Goal: Transaction & Acquisition: Obtain resource

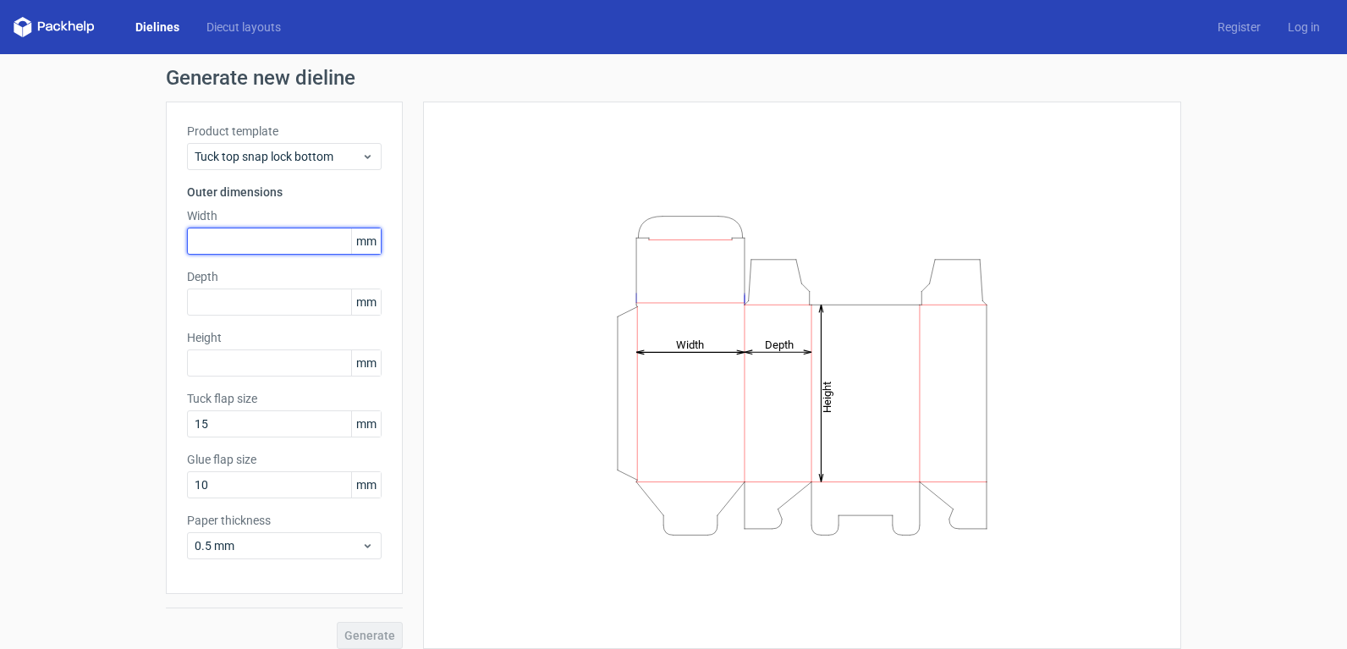
click at [306, 233] on input "text" at bounding box center [284, 241] width 195 height 27
type input "80"
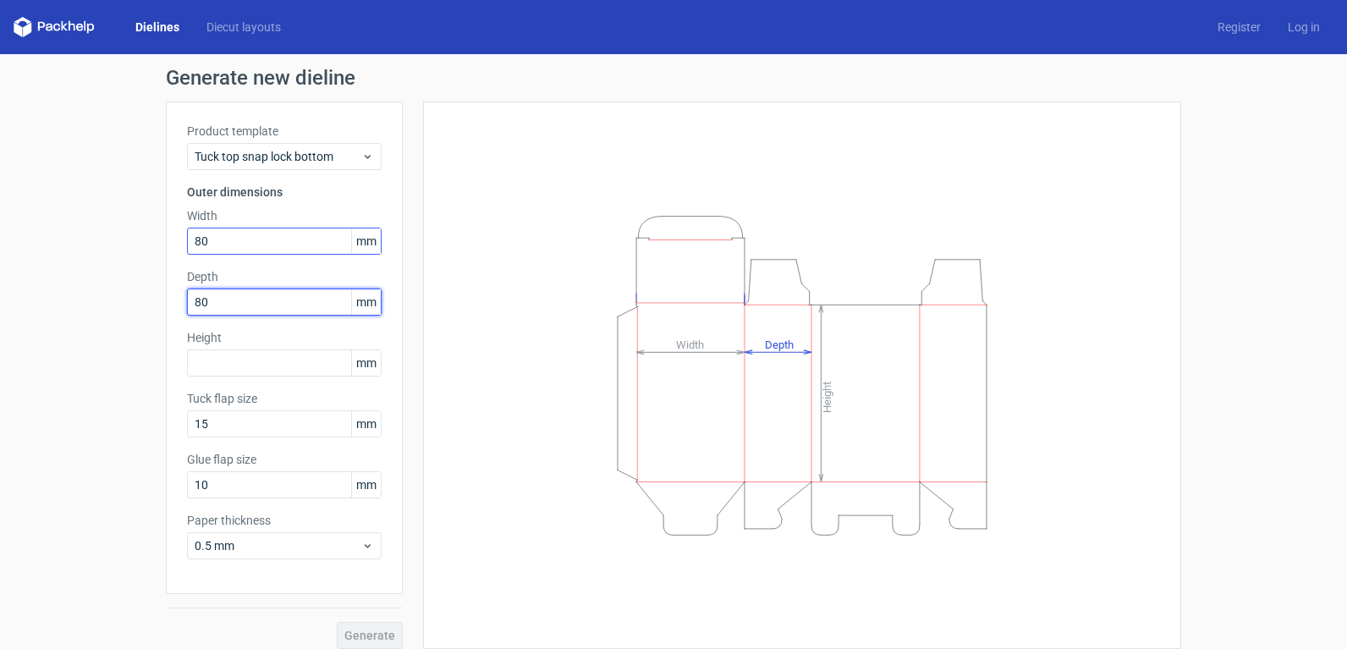
type input "80"
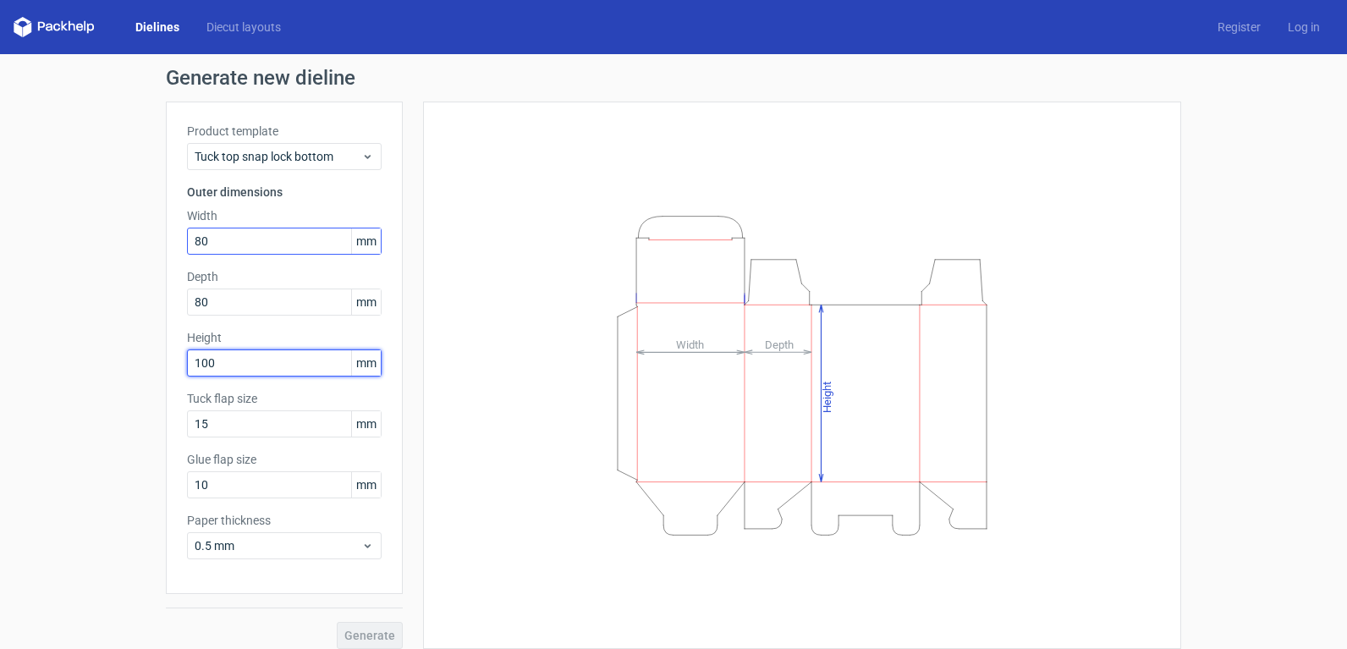
type input "100"
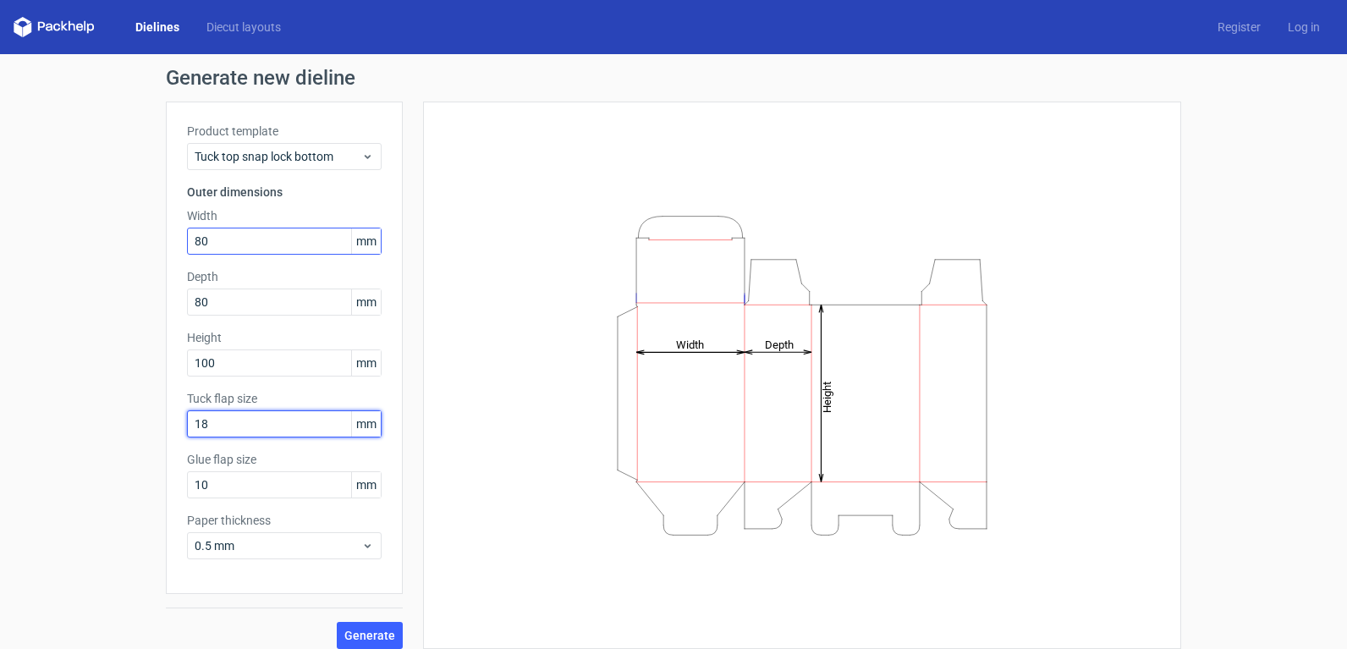
type input "18"
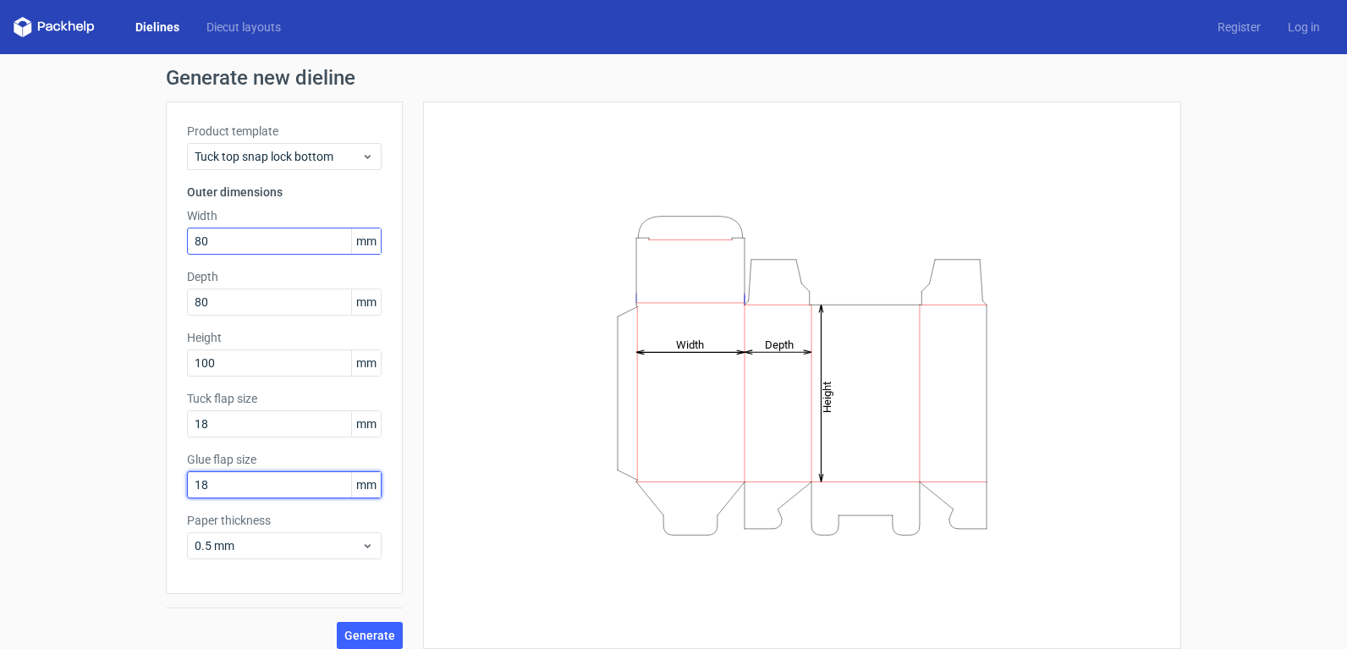
type input "18"
drag, startPoint x: 303, startPoint y: 564, endPoint x: 318, endPoint y: 551, distance: 19.8
click at [303, 564] on div "Product template Tuck top snap lock bottom Outer dimensions Width 80 mm Depth 8…" at bounding box center [284, 348] width 237 height 493
click at [319, 549] on span "0.5 mm" at bounding box center [278, 545] width 167 height 17
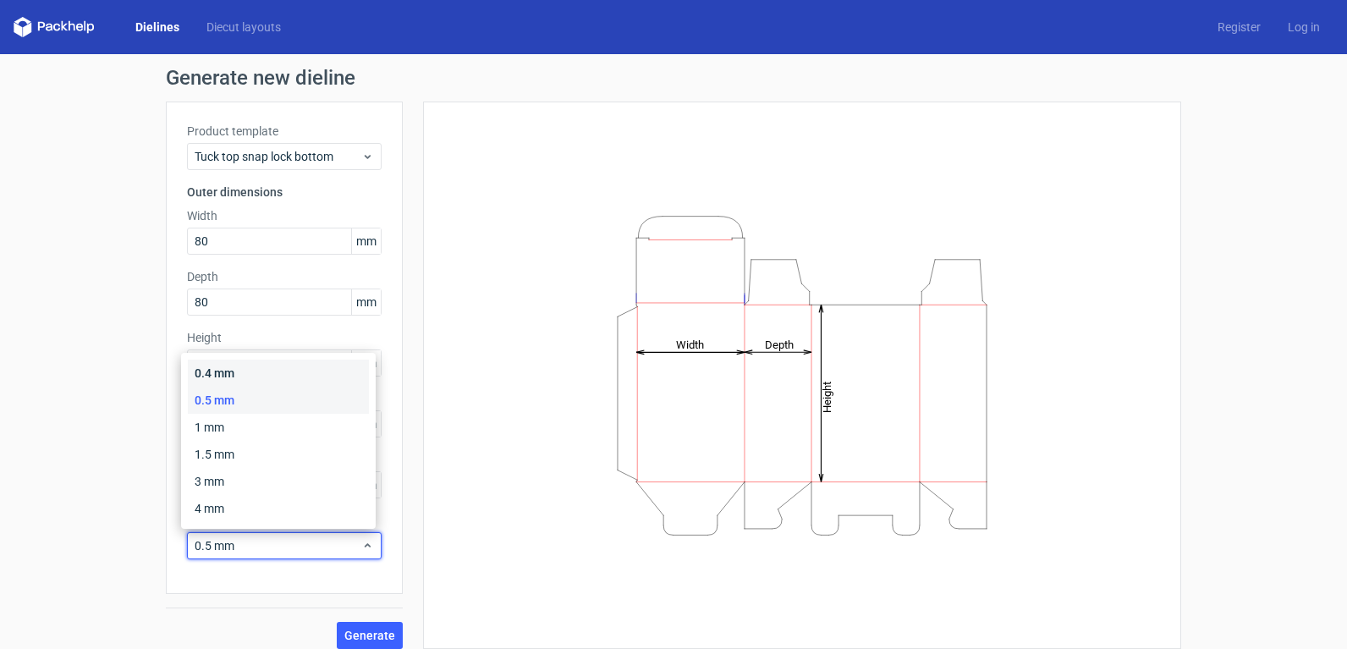
click at [271, 366] on div "0.4 mm" at bounding box center [278, 373] width 181 height 27
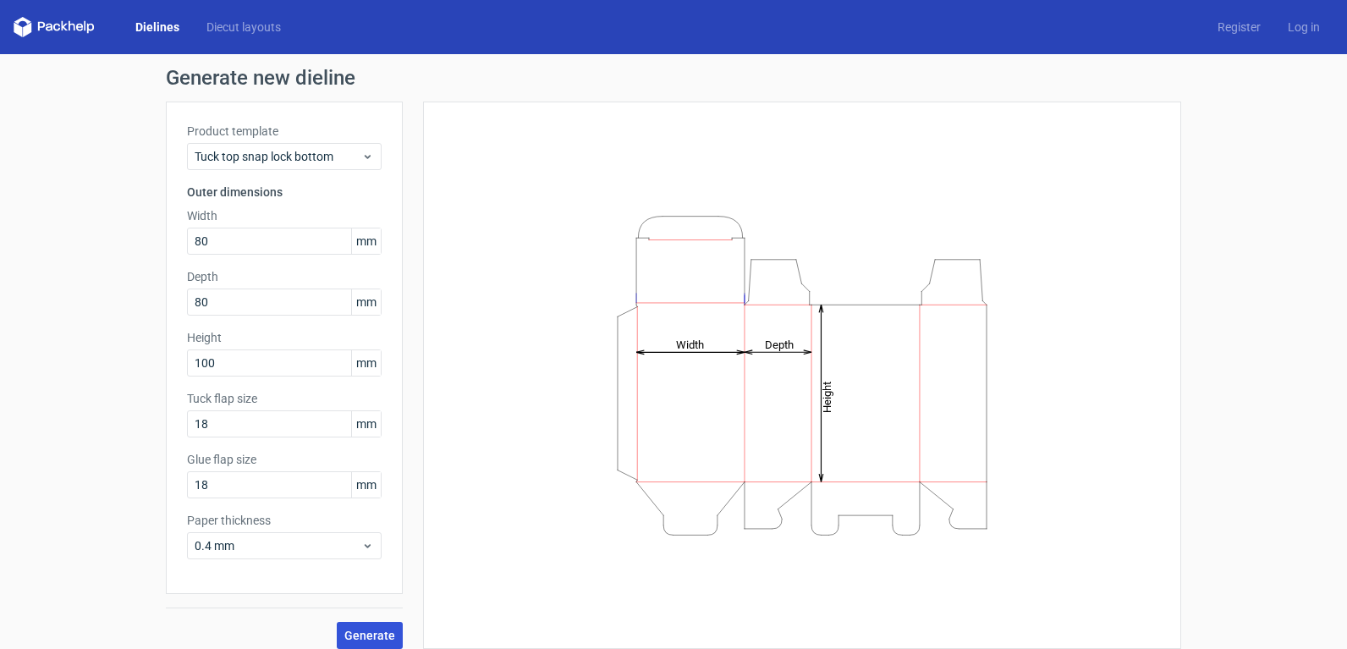
click at [357, 634] on span "Generate" at bounding box center [369, 636] width 51 height 12
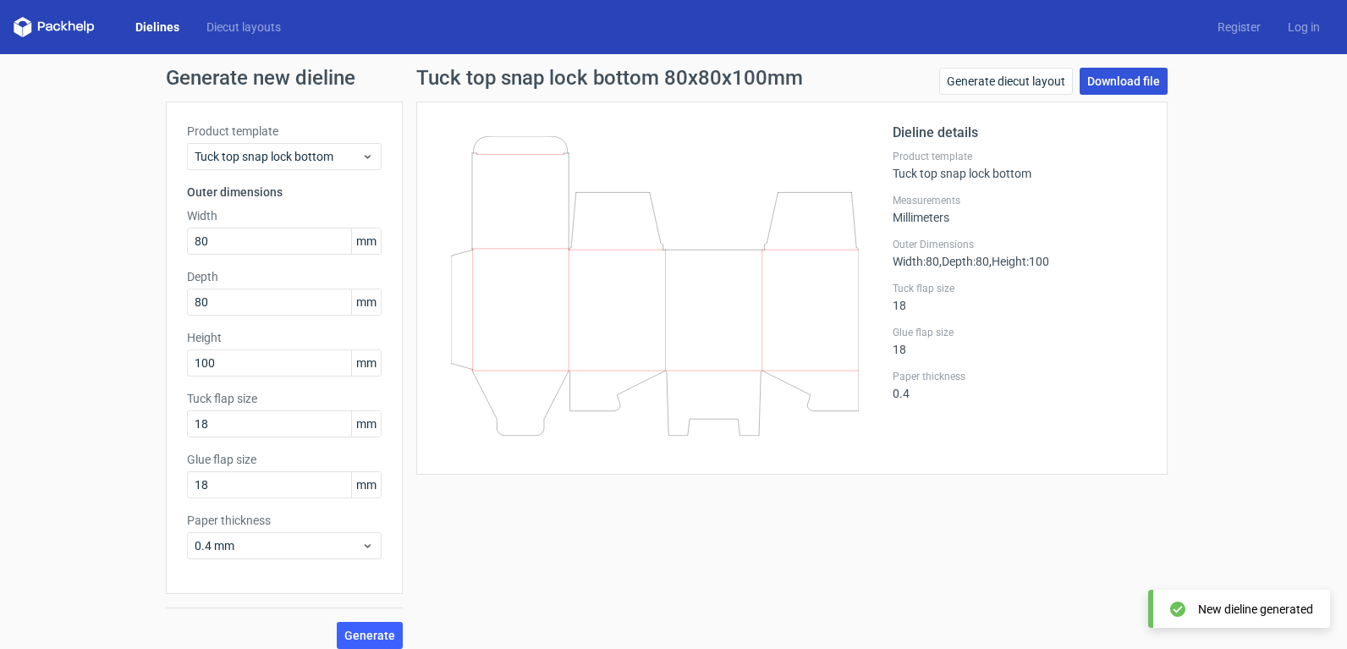
click at [1108, 83] on link "Download file" at bounding box center [1124, 81] width 88 height 27
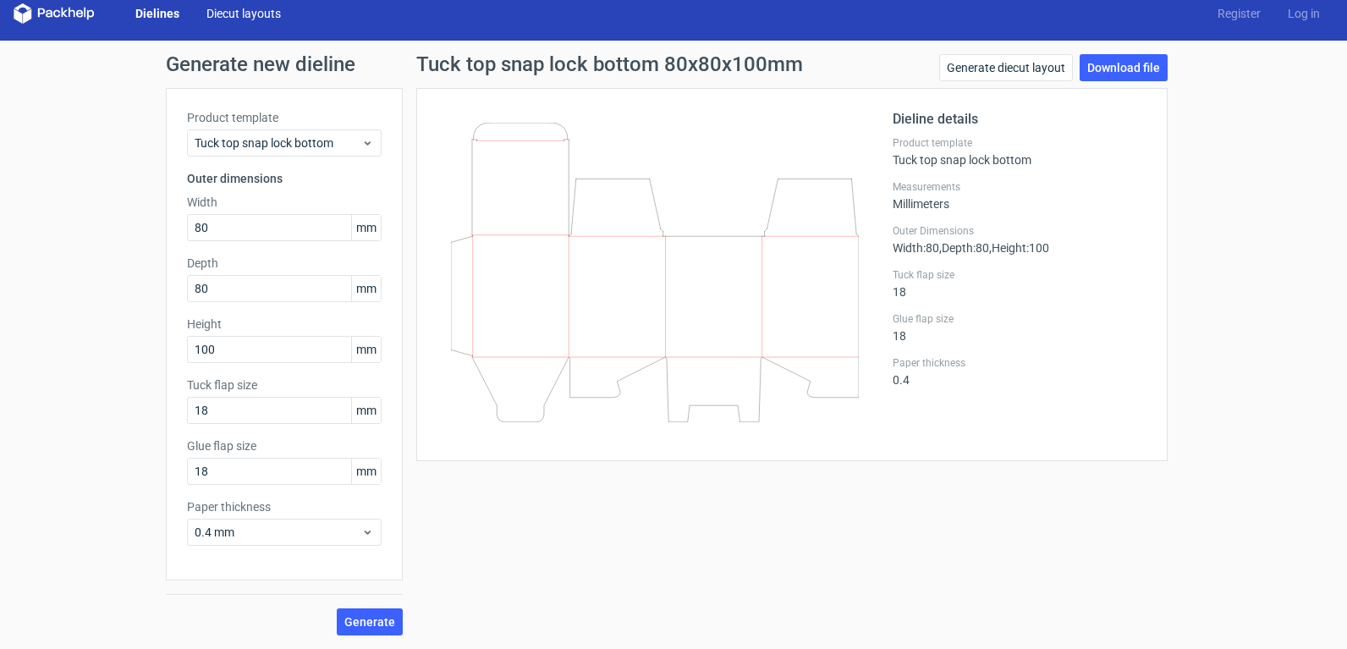
click at [265, 19] on link "Diecut layouts" at bounding box center [244, 13] width 102 height 17
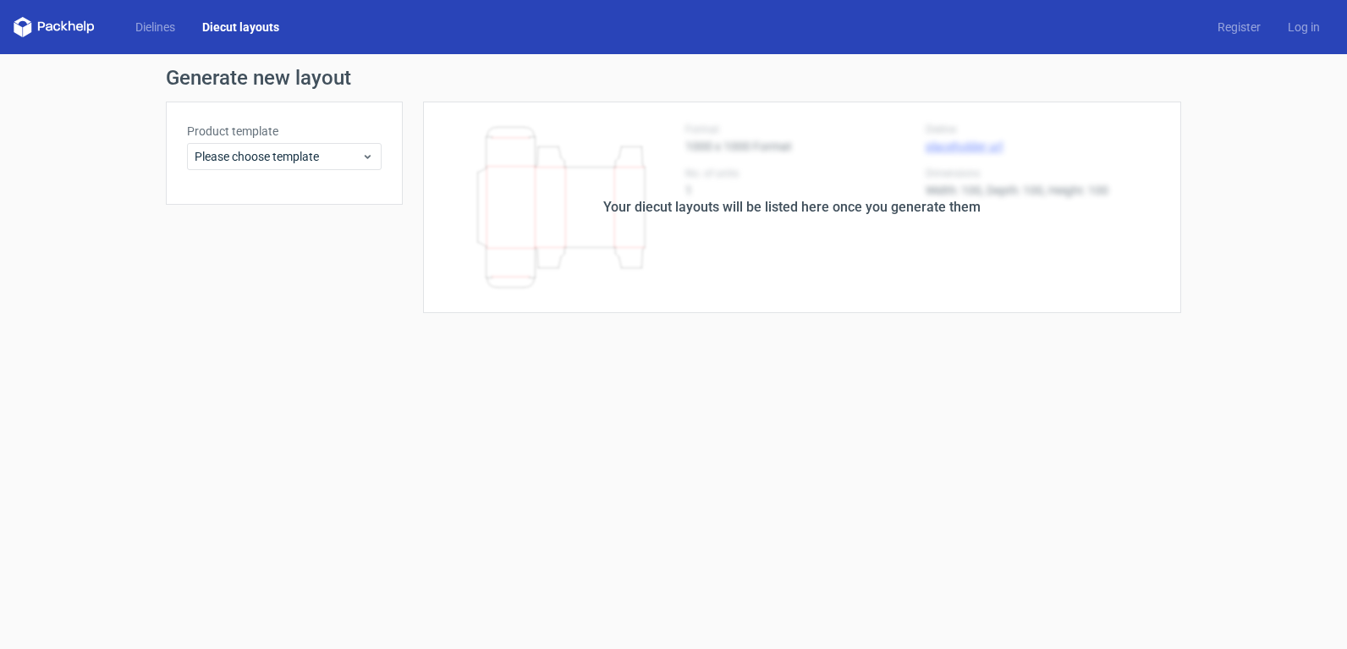
click at [753, 229] on div "Your diecut layouts will be listed here once you generate them" at bounding box center [792, 208] width 779 height 212
click at [772, 209] on div "Your diecut layouts will be listed here once you generate them" at bounding box center [791, 207] width 377 height 20
click at [337, 160] on span "Please choose template" at bounding box center [278, 156] width 167 height 17
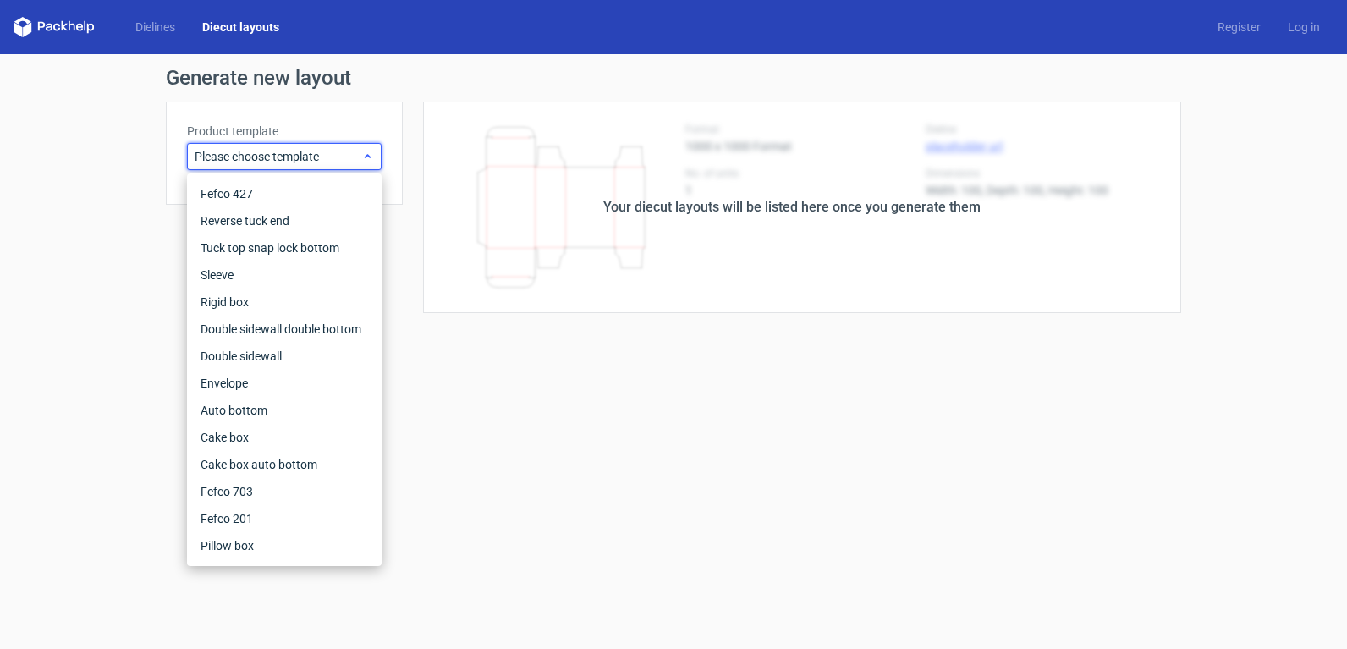
click at [330, 164] on span "Please choose template" at bounding box center [278, 156] width 167 height 17
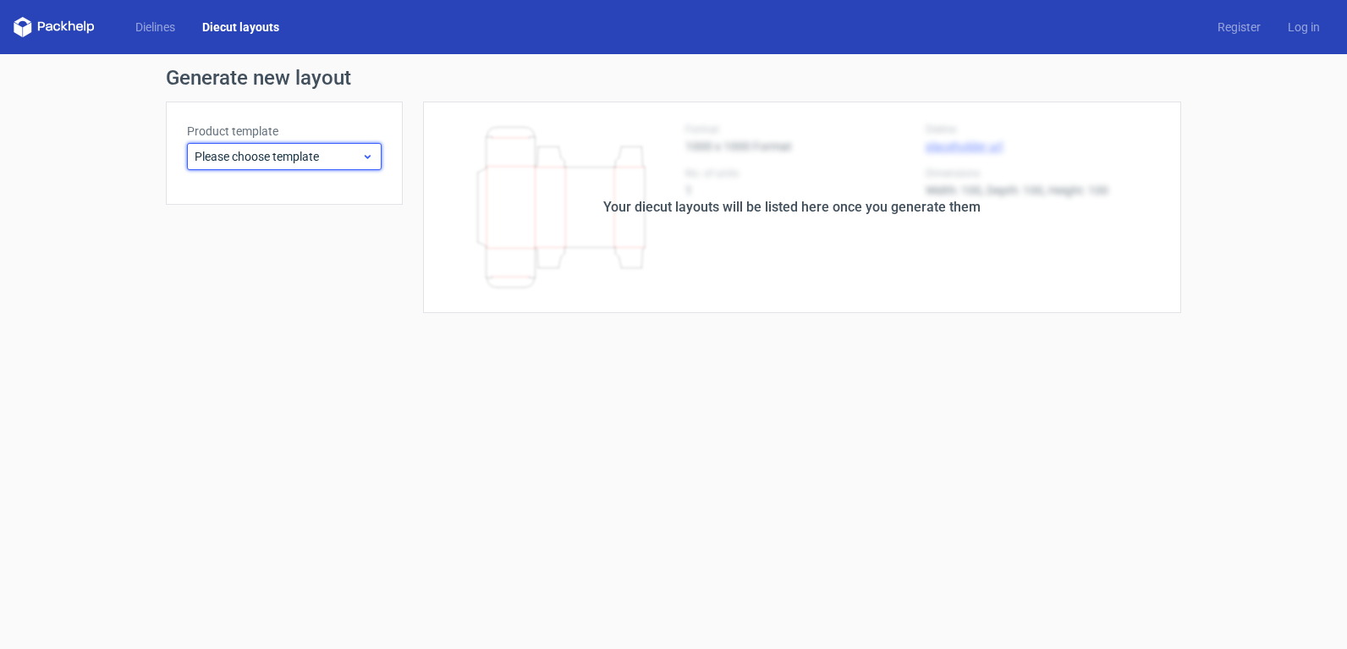
click at [330, 164] on span "Please choose template" at bounding box center [278, 156] width 167 height 17
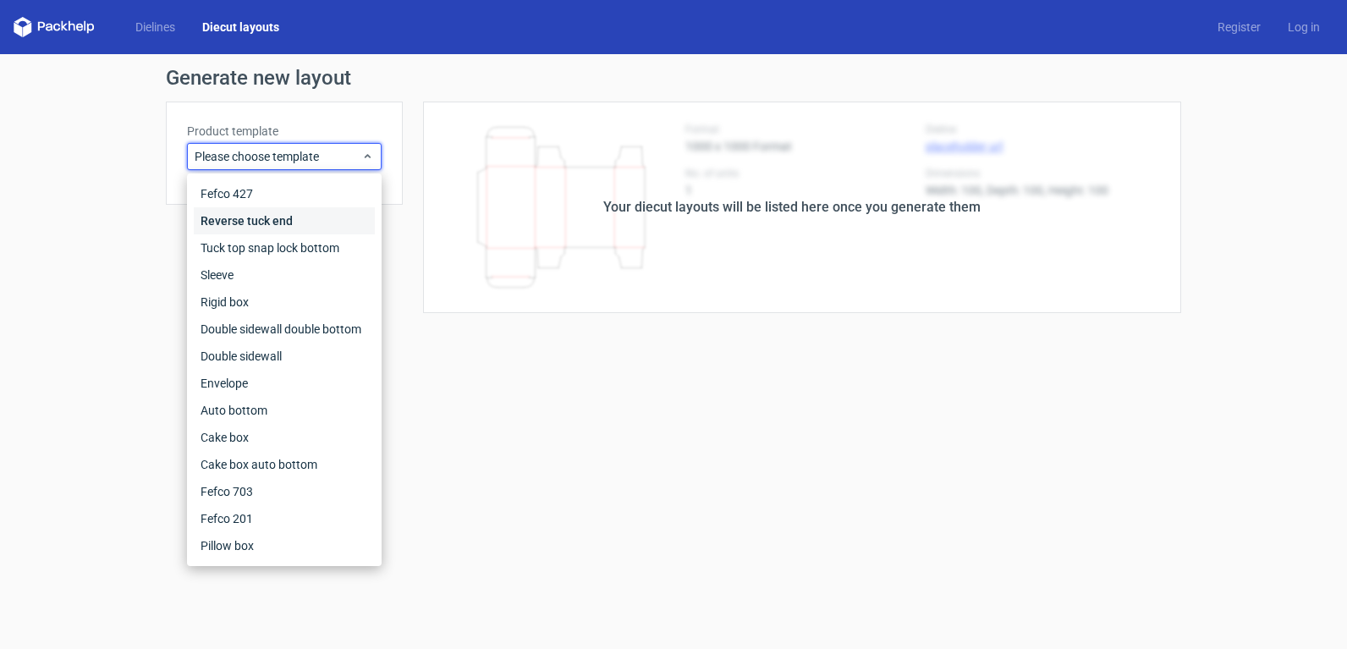
click at [315, 223] on div "Reverse tuck end" at bounding box center [284, 220] width 181 height 27
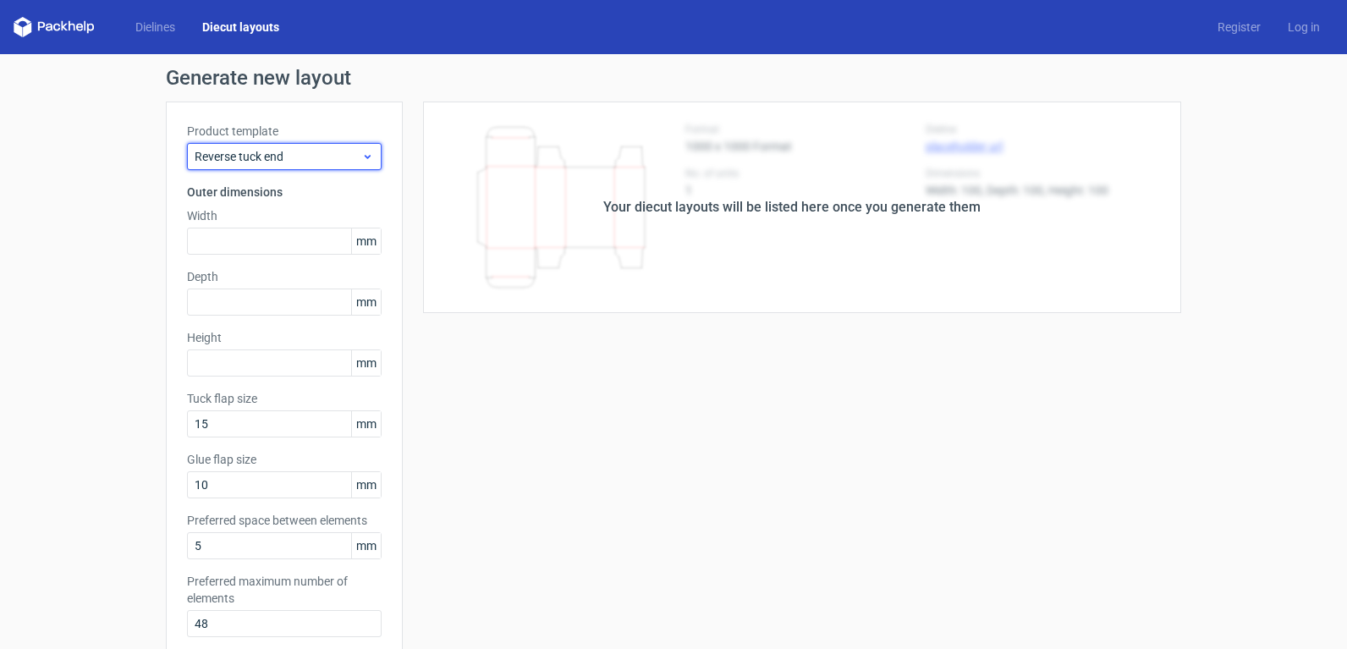
click at [340, 166] on div "Reverse tuck end" at bounding box center [284, 156] width 195 height 27
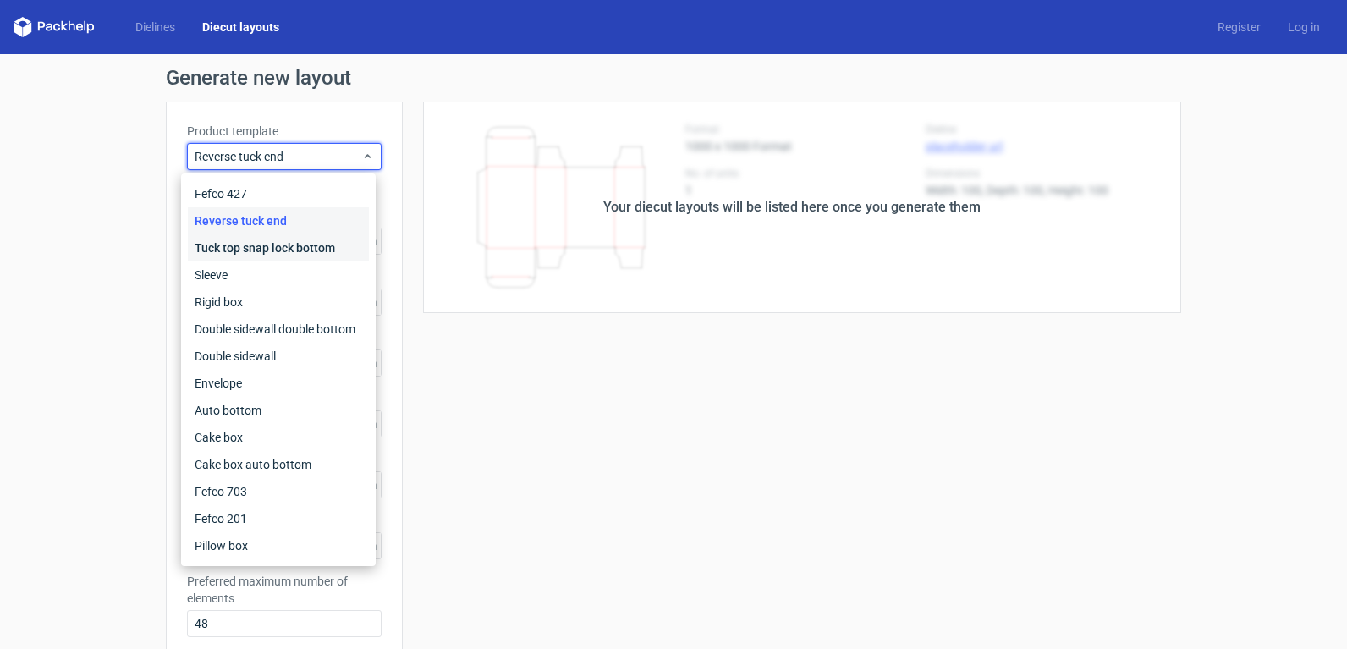
click at [305, 256] on div "Tuck top snap lock bottom" at bounding box center [278, 247] width 181 height 27
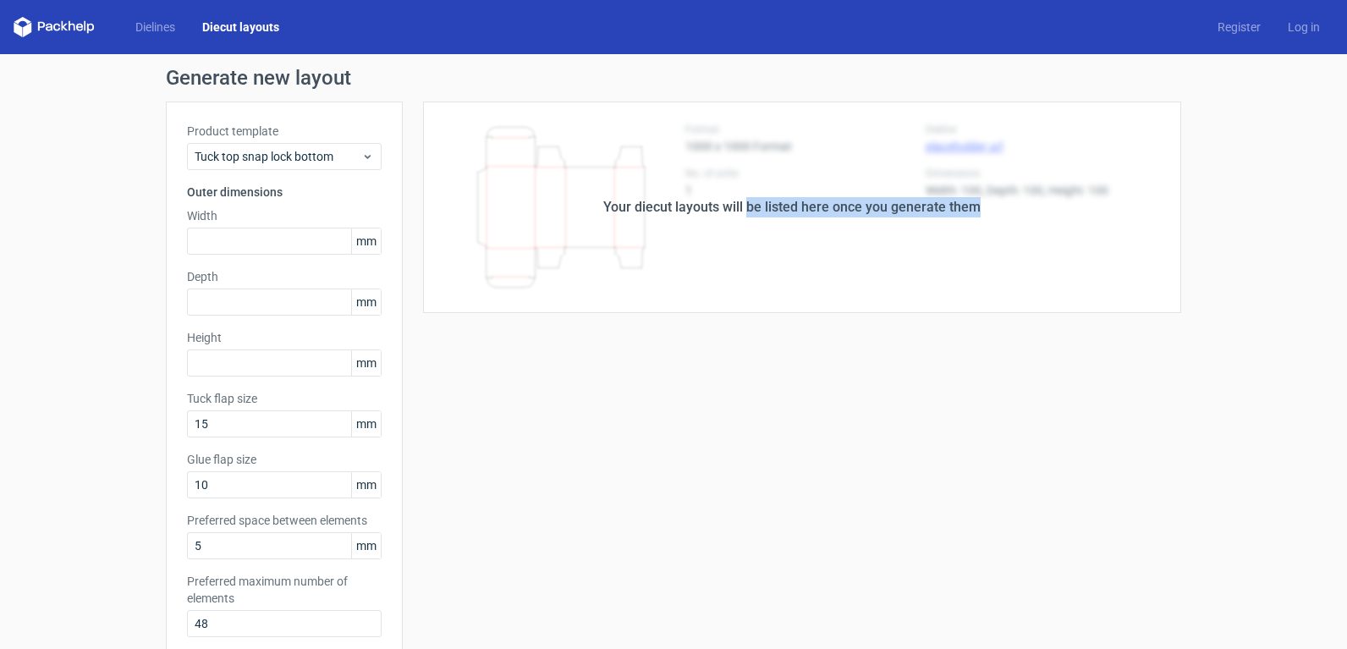
drag, startPoint x: 744, startPoint y: 214, endPoint x: 1045, endPoint y: 214, distance: 301.3
click at [1045, 214] on div "Your diecut layouts will be listed here once you generate them" at bounding box center [792, 208] width 779 height 212
drag, startPoint x: 1045, startPoint y: 214, endPoint x: 1022, endPoint y: 342, distance: 129.8
click at [1022, 342] on div "Your diecut layouts will be listed here once you generate them Height Depth Wid…" at bounding box center [792, 561] width 779 height 918
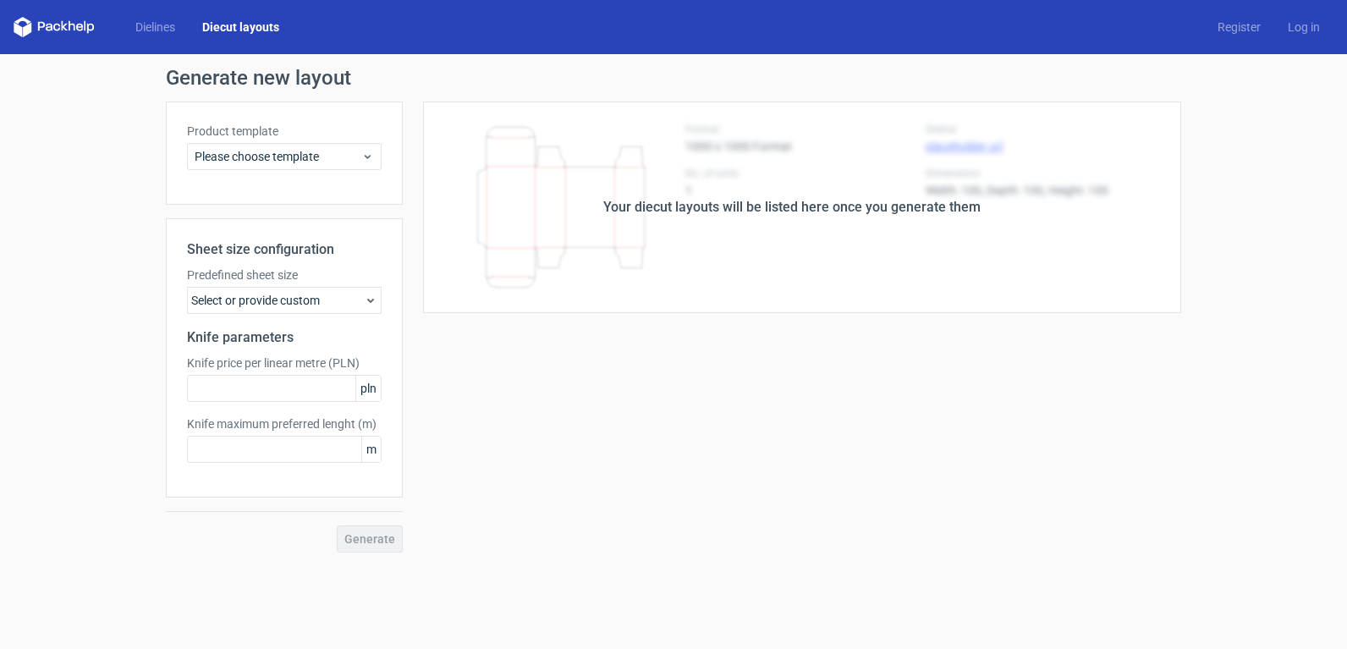
click at [1247, 36] on div "Dielines Diecut layouts Register Log in" at bounding box center [673, 27] width 1347 height 54
click at [1248, 28] on link "Register" at bounding box center [1239, 27] width 70 height 17
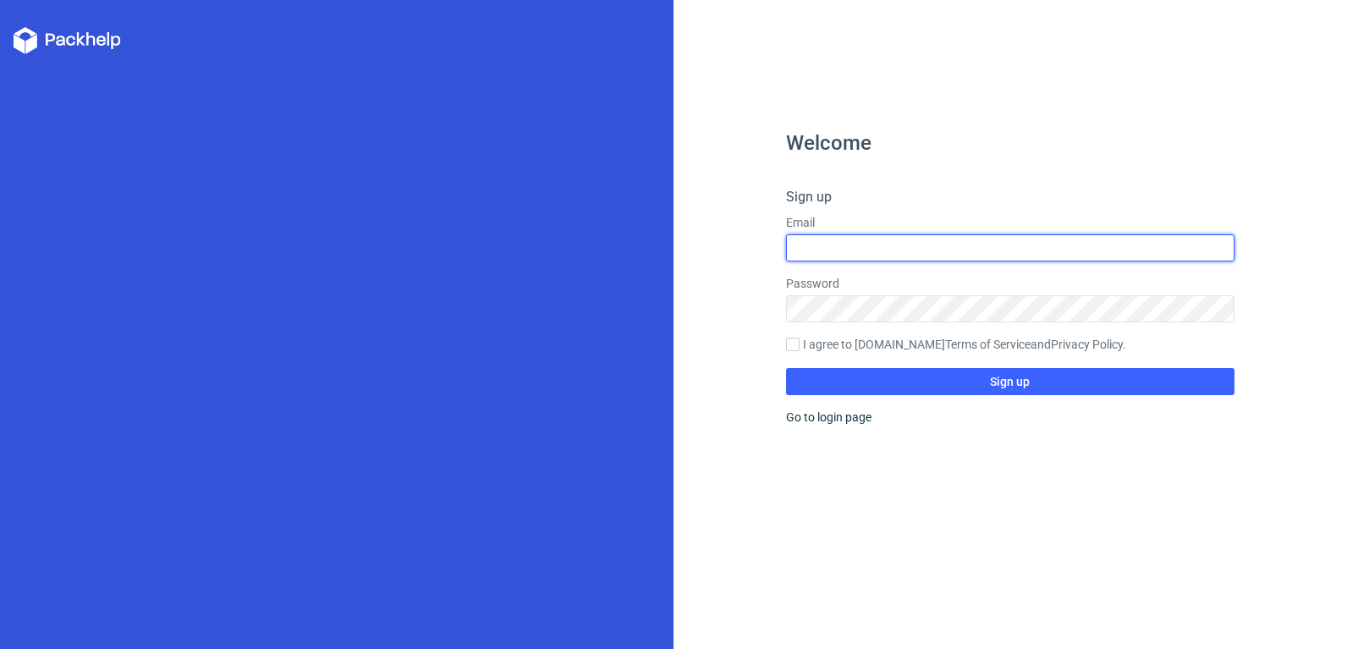
click at [899, 251] on input "text" at bounding box center [1010, 247] width 449 height 27
type input "ㅁ"
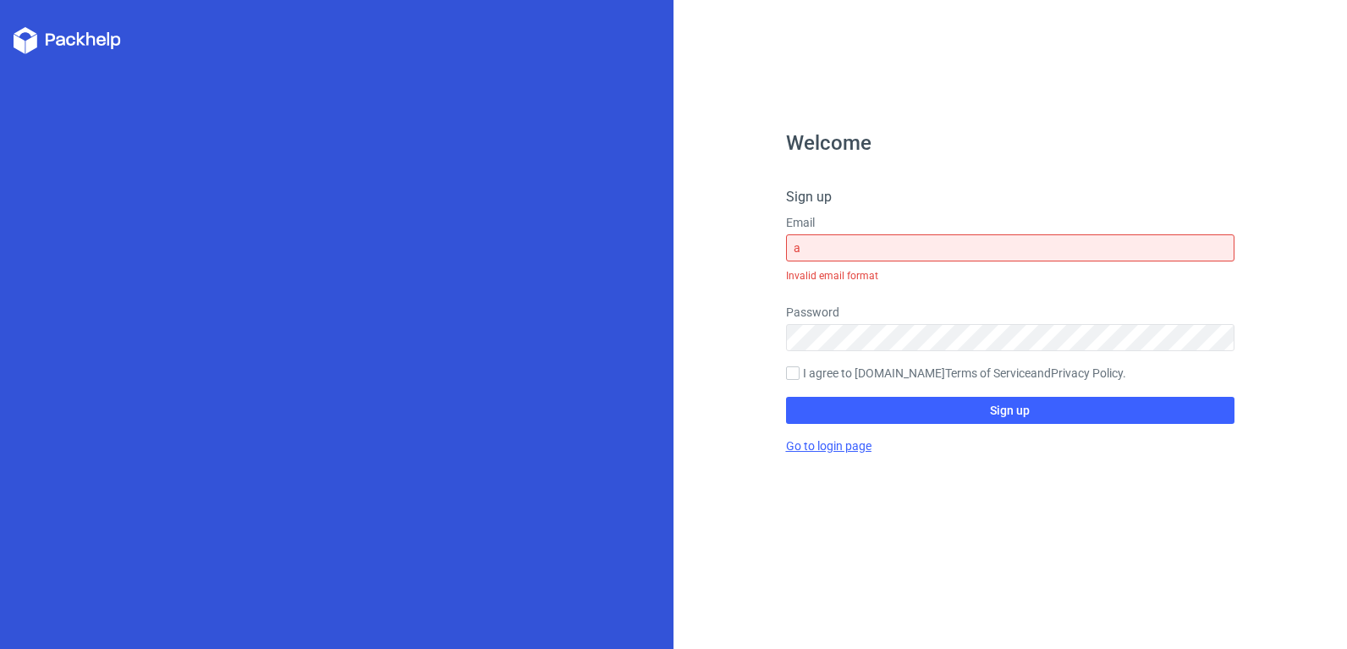
click at [835, 421] on div "Welcome Sign up Email a Invalid email format Password I agree to [DOMAIN_NAME] …" at bounding box center [1010, 391] width 449 height 516
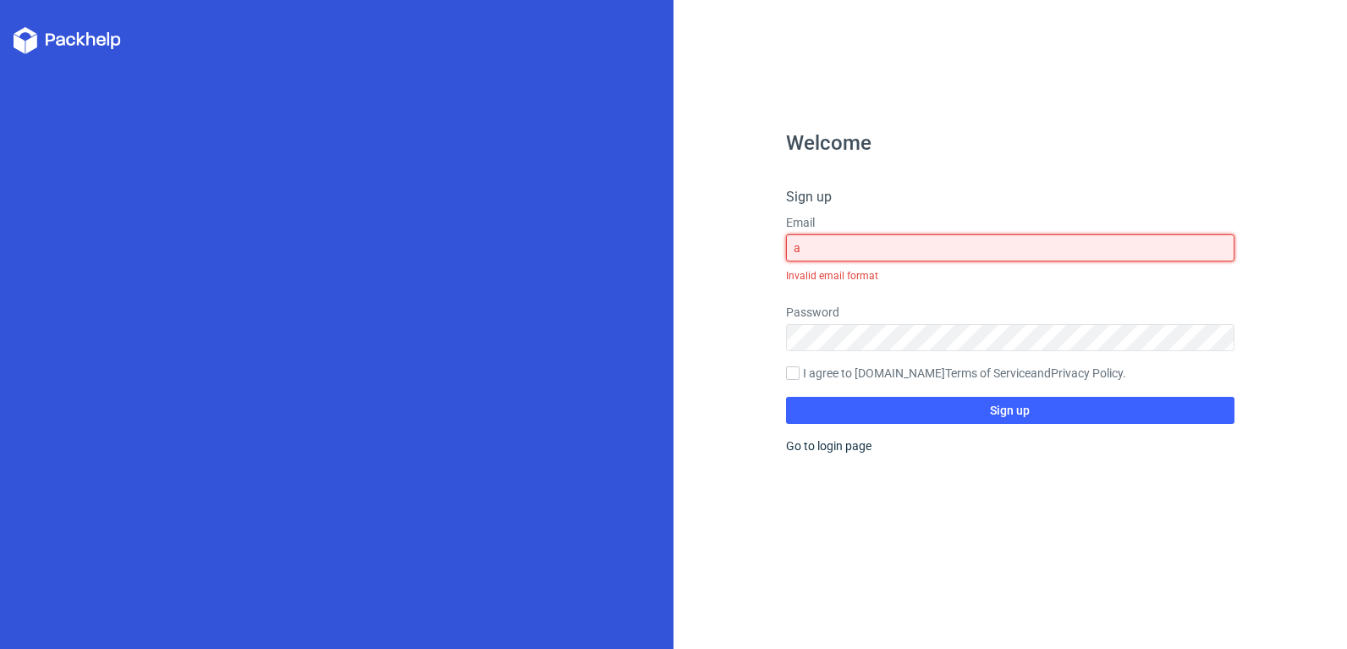
click at [847, 252] on input "a" at bounding box center [1010, 247] width 449 height 27
type input "a"
drag, startPoint x: 919, startPoint y: 243, endPoint x: 628, endPoint y: 262, distance: 291.8
click at [628, 262] on div "Welcome Sign up Email 0901 Invalid email format Password I agree to [DOMAIN_NAM…" at bounding box center [673, 324] width 1347 height 649
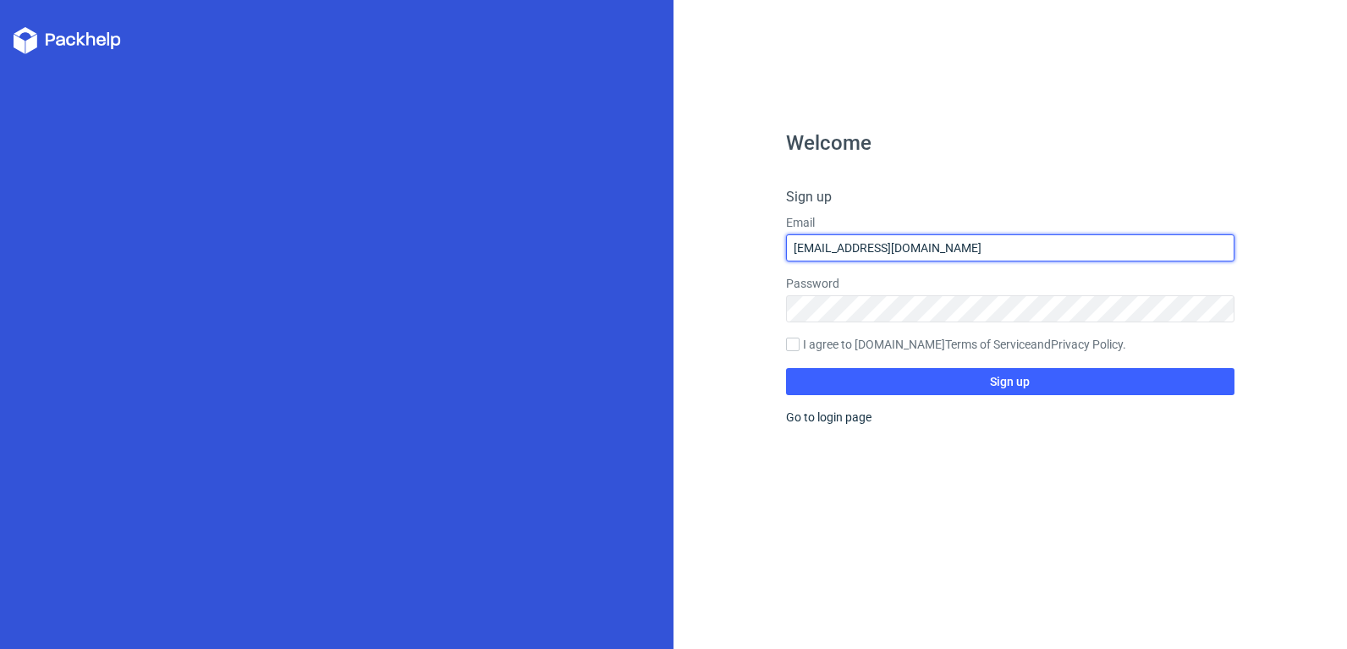
type input "[EMAIL_ADDRESS][DOMAIN_NAME]"
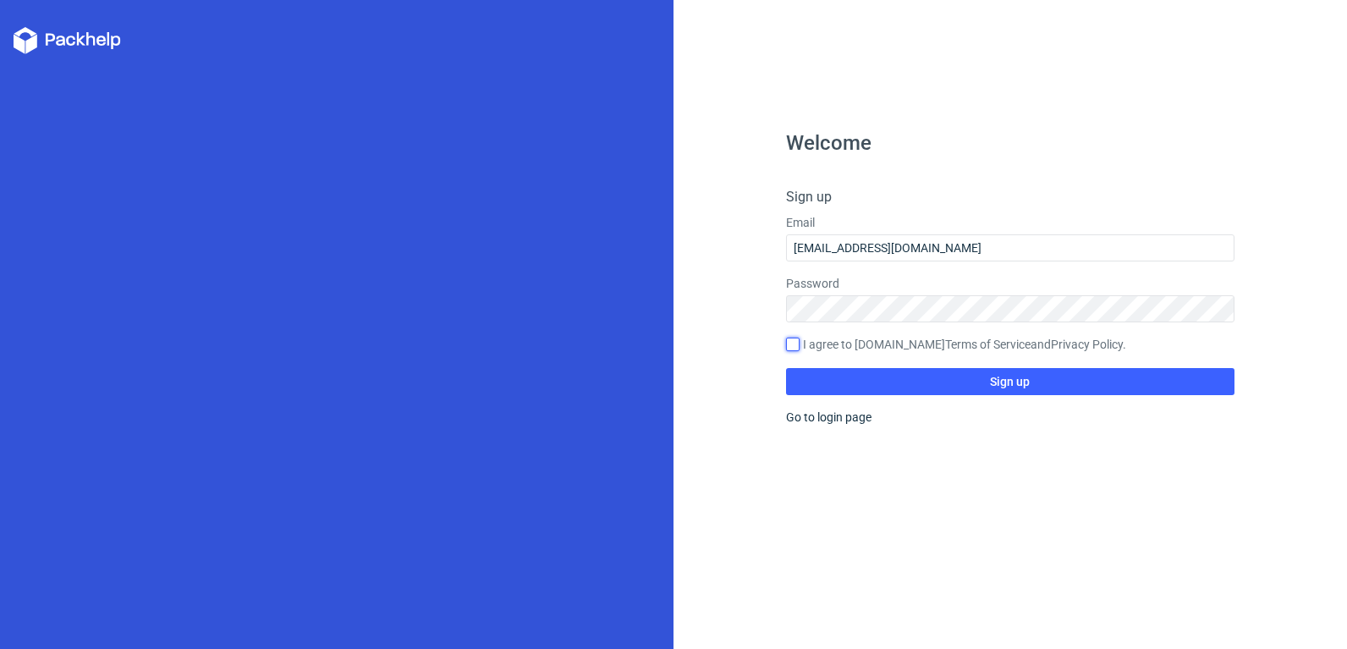
click at [794, 344] on input "I agree to [DOMAIN_NAME] Terms of Service and Privacy Policy ." at bounding box center [793, 345] width 14 height 14
checkbox input "true"
click at [803, 373] on button "Sign up" at bounding box center [1010, 381] width 449 height 27
